Goal: Book appointment/travel/reservation

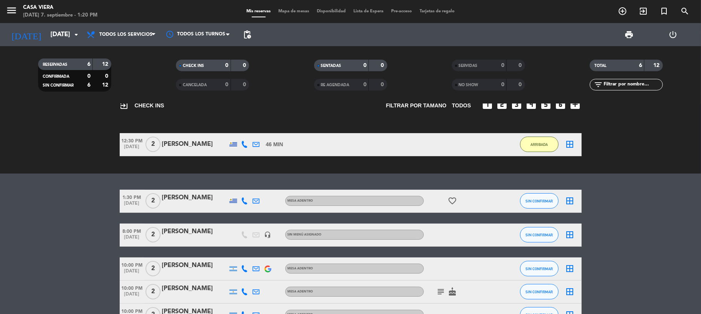
scroll to position [68, 0]
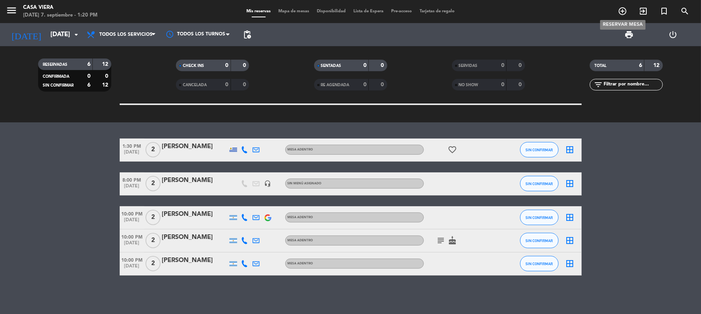
click at [620, 11] on icon "add_circle_outline" at bounding box center [622, 11] width 9 height 9
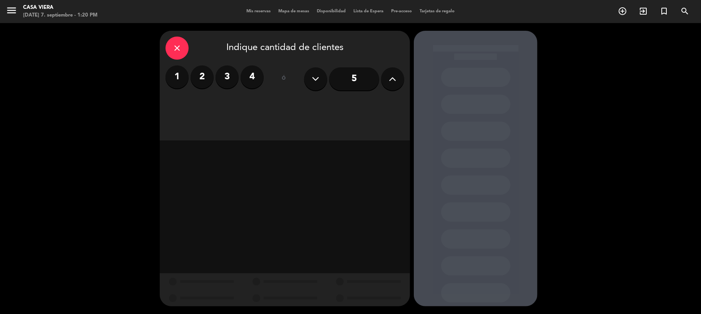
click at [197, 76] on label "2" at bounding box center [202, 76] width 23 height 23
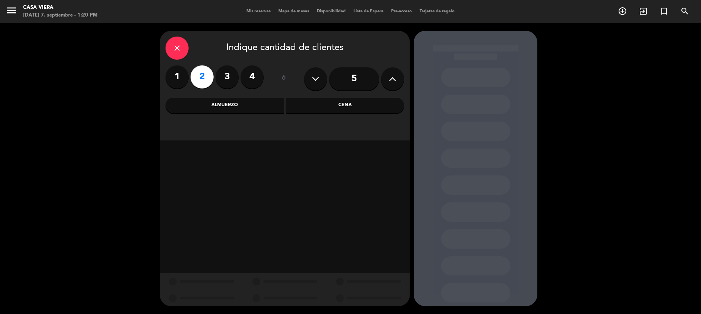
click at [322, 103] on div "Cena" at bounding box center [345, 105] width 119 height 15
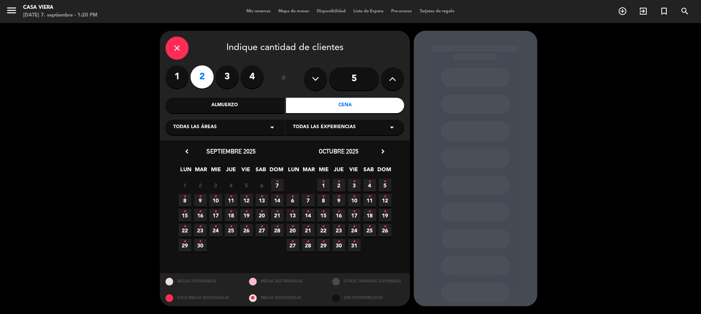
click at [274, 188] on span "7 •" at bounding box center [277, 185] width 13 height 13
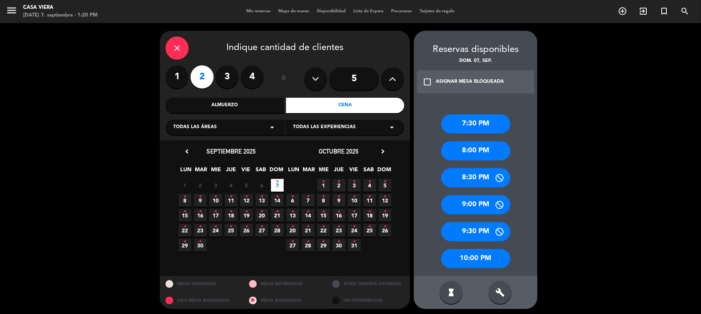
click at [461, 153] on div "8:00 PM" at bounding box center [475, 150] width 69 height 19
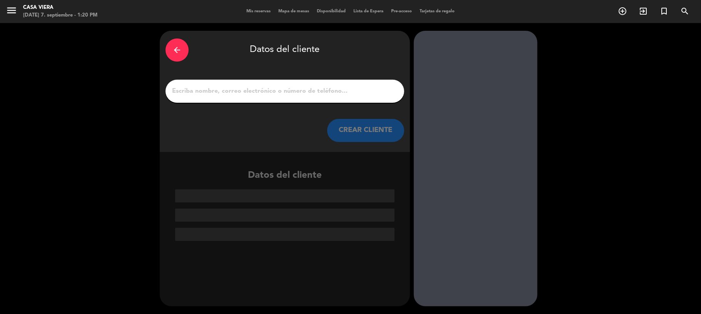
click at [333, 94] on input "1" at bounding box center [284, 91] width 227 height 11
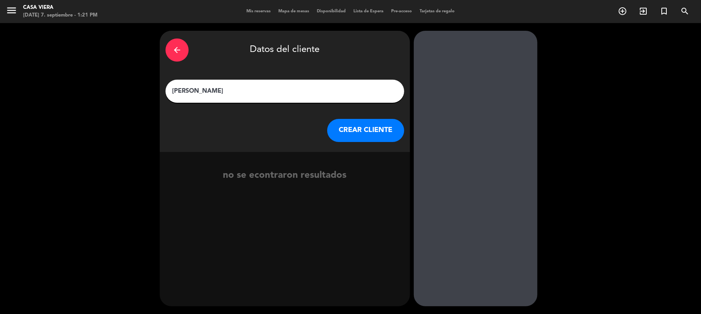
type input "[PERSON_NAME]"
click at [376, 133] on button "CREAR CLIENTE" at bounding box center [365, 130] width 77 height 23
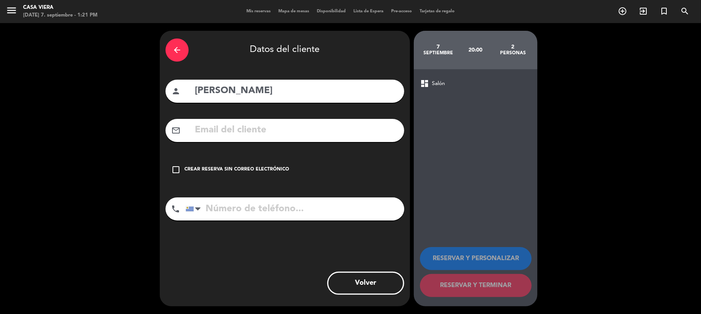
click at [177, 170] on icon "check_box_outline_blank" at bounding box center [175, 169] width 9 height 9
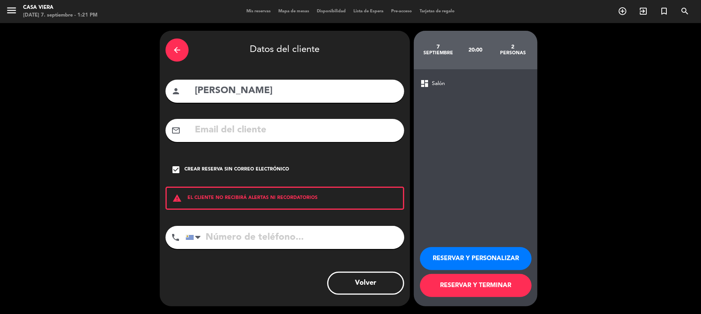
click at [457, 259] on button "RESERVAR Y PERSONALIZAR" at bounding box center [476, 258] width 112 height 23
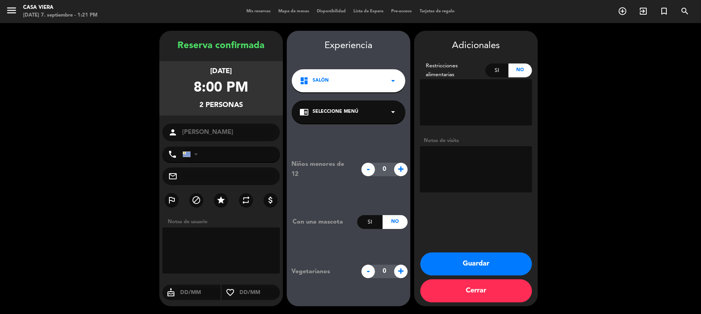
click at [452, 157] on textarea at bounding box center [476, 169] width 112 height 46
type textarea "MESA 3"
click at [494, 266] on button "Guardar" at bounding box center [476, 264] width 112 height 23
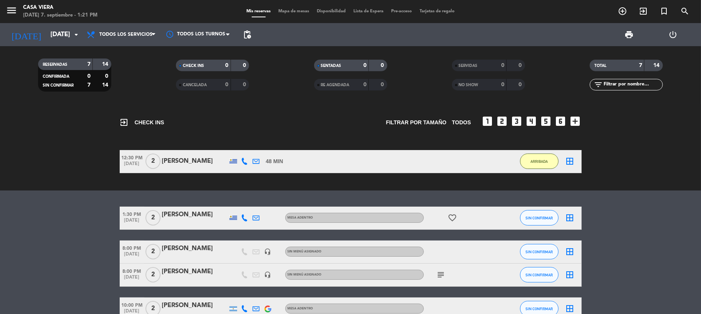
scroll to position [51, 0]
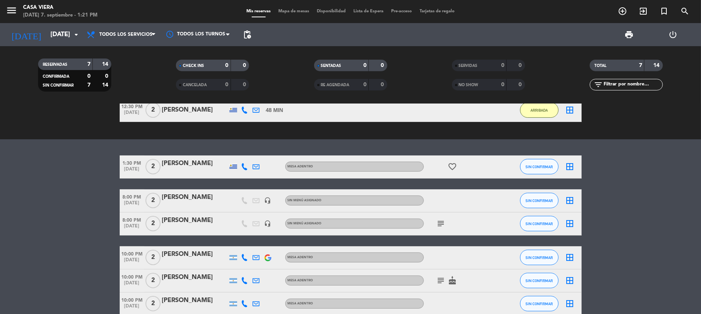
click at [438, 224] on icon "subject" at bounding box center [441, 223] width 9 height 9
click at [435, 221] on span "subject MESA 3" at bounding box center [441, 223] width 12 height 9
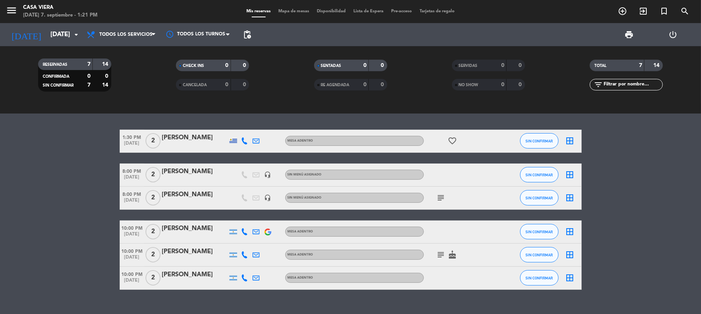
scroll to position [91, 0]
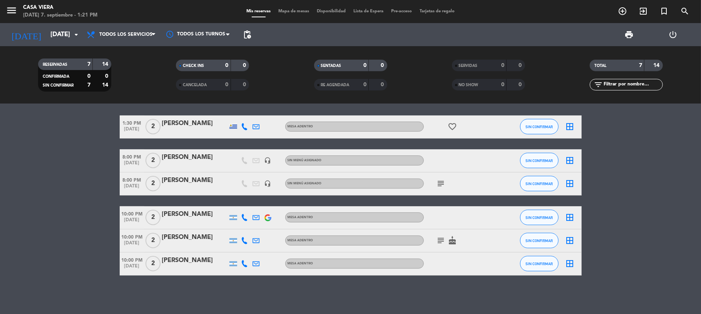
click at [437, 241] on icon "subject" at bounding box center [441, 240] width 9 height 9
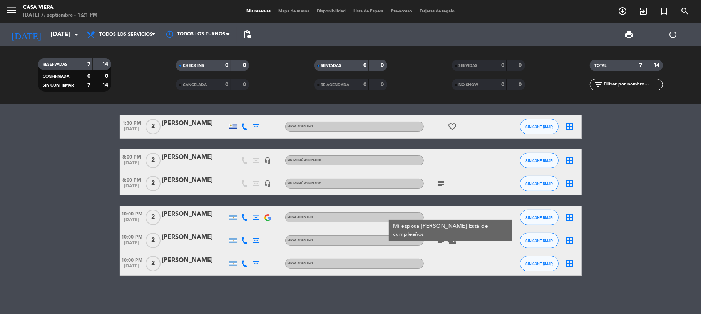
click at [437, 241] on icon "subject" at bounding box center [441, 240] width 9 height 9
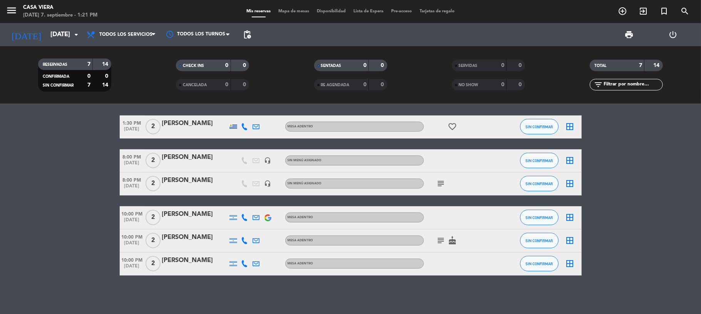
click at [450, 239] on icon "cake" at bounding box center [452, 240] width 9 height 9
click at [95, 245] on bookings-row "1:30 PM [DATE] 2 [PERSON_NAME] ADENTRO favorite_border SIN CONFIRMAR border_all…" at bounding box center [350, 195] width 701 height 160
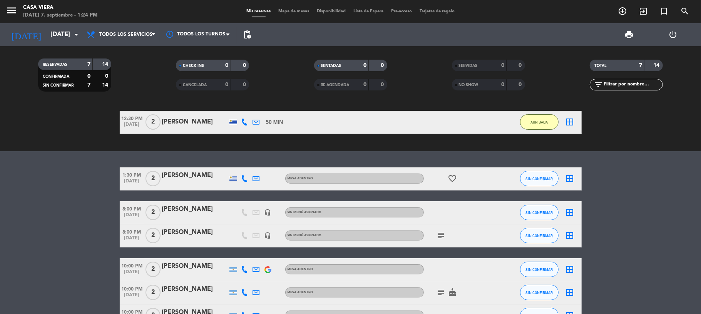
scroll to position [51, 0]
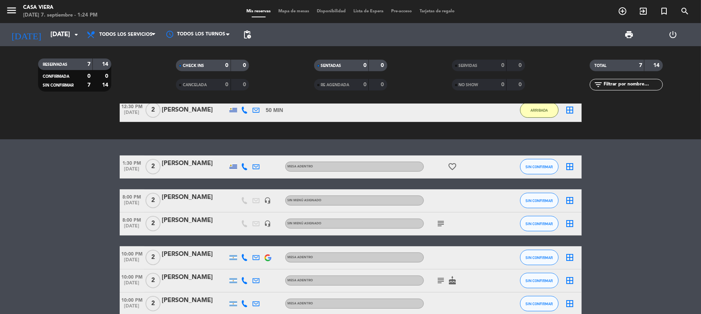
click at [194, 226] on div at bounding box center [194, 229] width 65 height 6
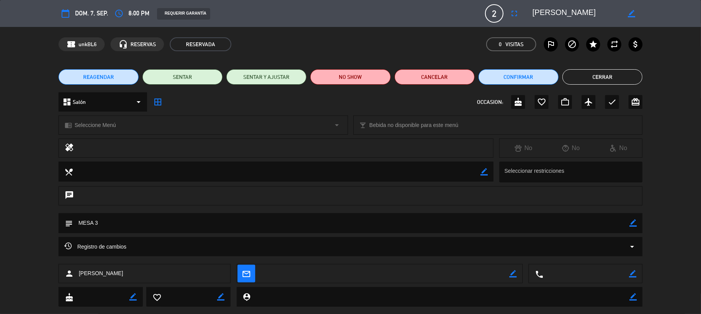
click at [628, 11] on icon "border_color" at bounding box center [631, 13] width 7 height 7
drag, startPoint x: 557, startPoint y: 13, endPoint x: 604, endPoint y: 32, distance: 50.8
click at [558, 14] on textarea at bounding box center [576, 14] width 88 height 14
type textarea "[PERSON_NAME]"
click at [621, 13] on div at bounding box center [632, 14] width 22 height 14
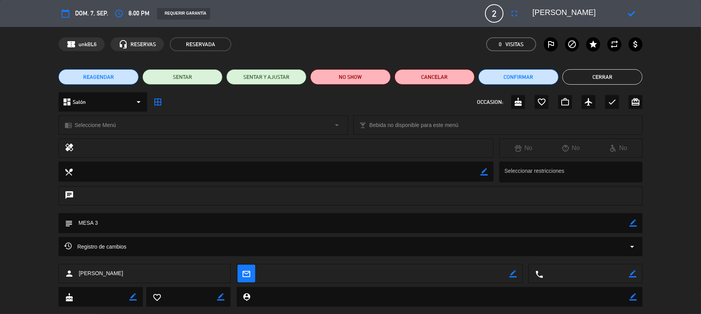
click at [628, 11] on icon at bounding box center [631, 13] width 7 height 7
click at [587, 77] on button "Cerrar" at bounding box center [602, 76] width 80 height 15
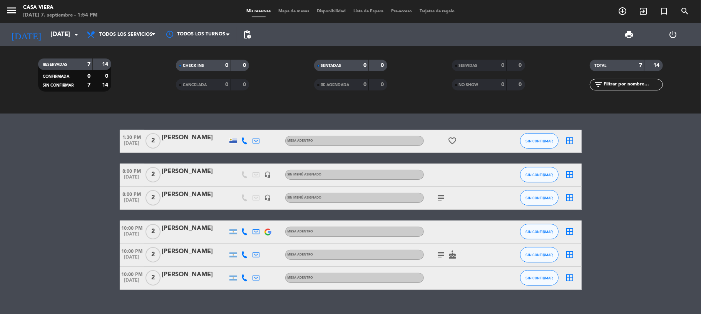
scroll to position [91, 0]
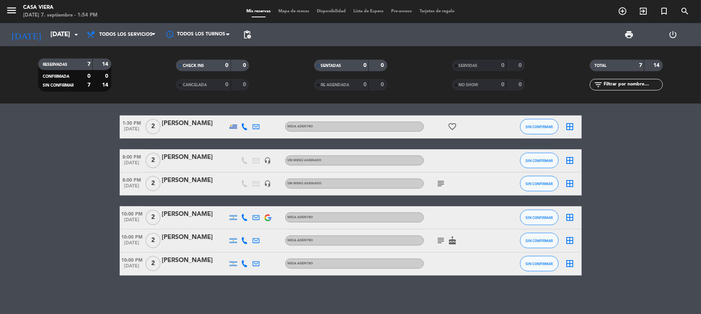
click at [448, 125] on icon "favorite_border" at bounding box center [452, 126] width 9 height 9
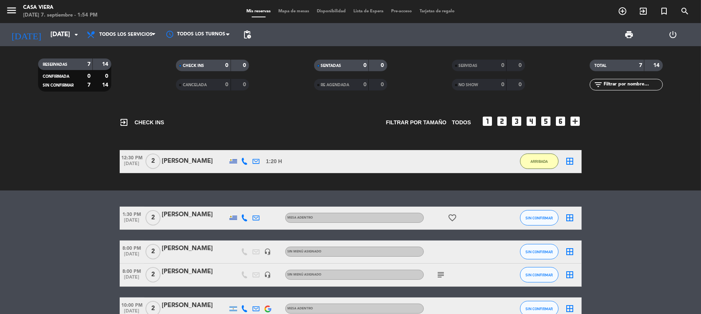
scroll to position [51, 0]
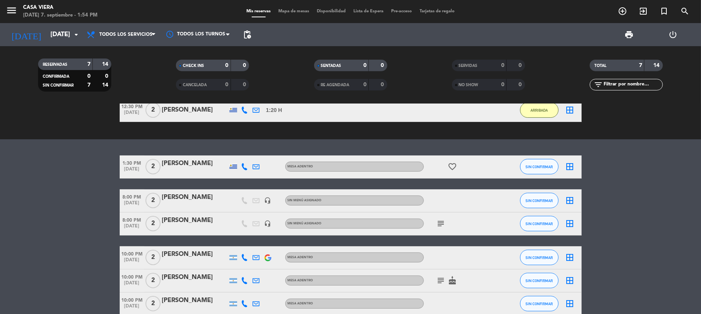
click at [437, 223] on icon "subject" at bounding box center [441, 223] width 9 height 9
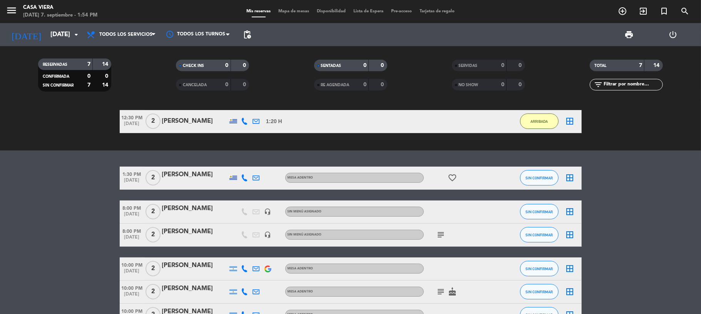
scroll to position [0, 0]
